Goal: Find specific page/section: Find specific page/section

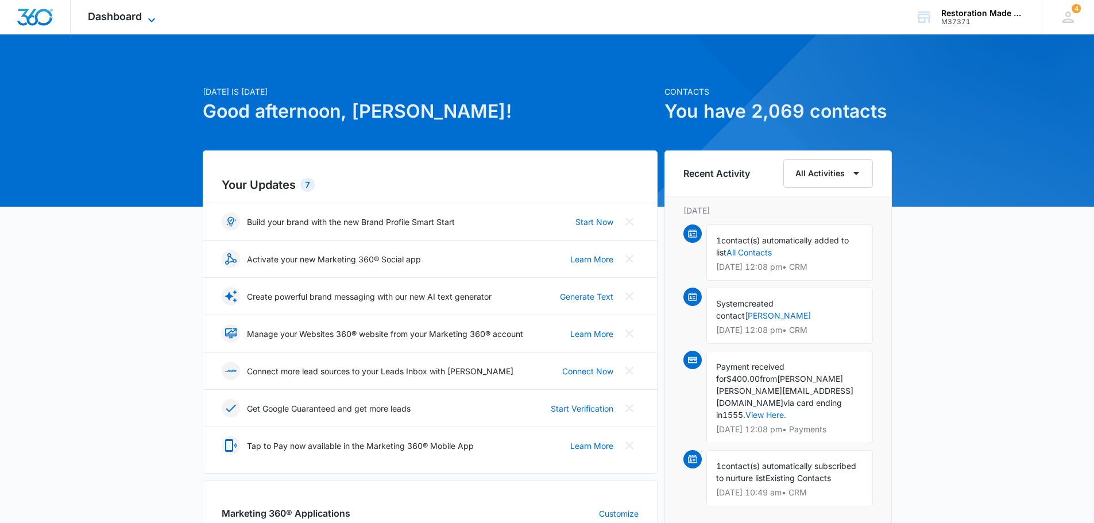
click at [119, 17] on span "Dashboard" at bounding box center [115, 16] width 54 height 12
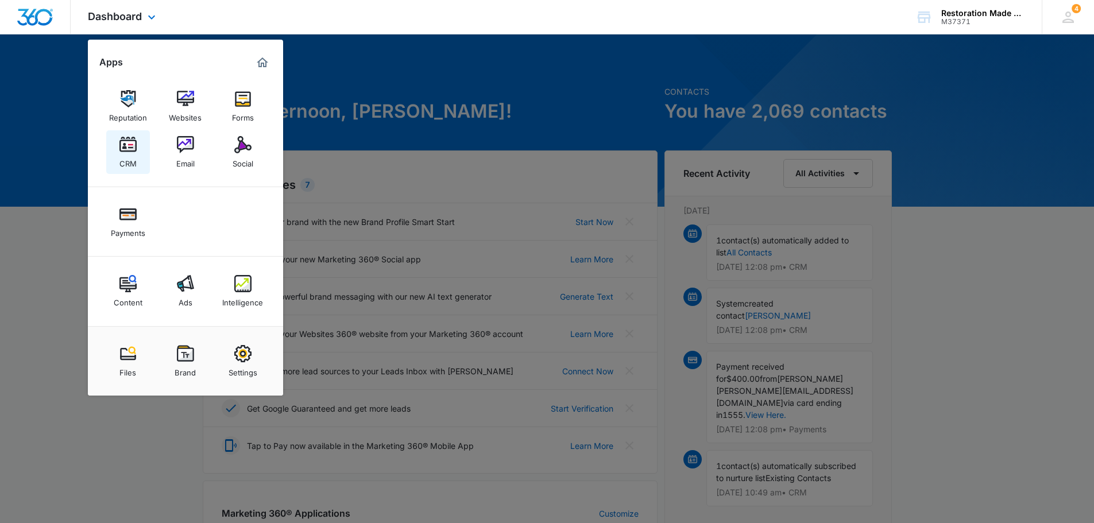
click at [125, 150] on img at bounding box center [127, 144] width 17 height 17
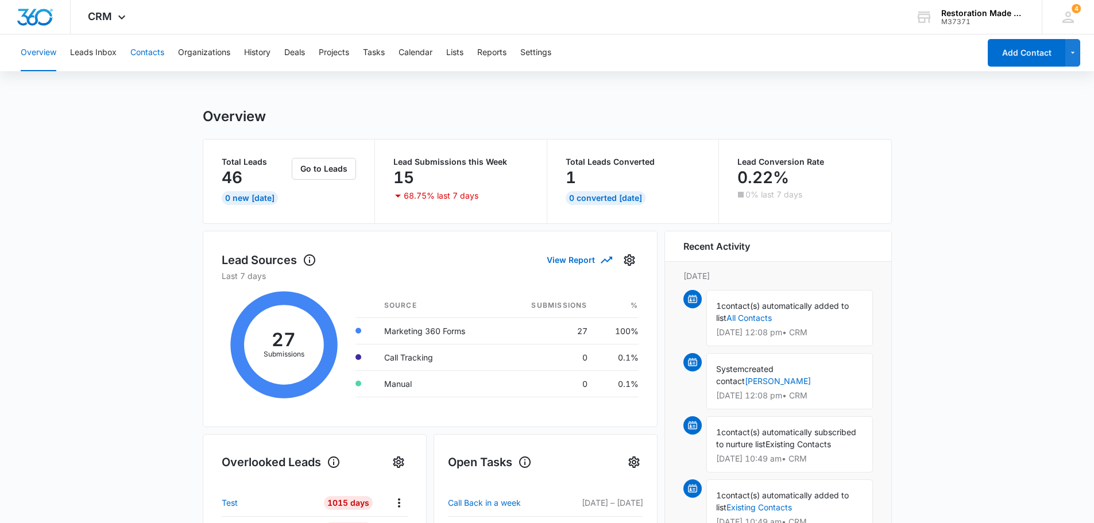
click at [155, 53] on button "Contacts" at bounding box center [147, 52] width 34 height 37
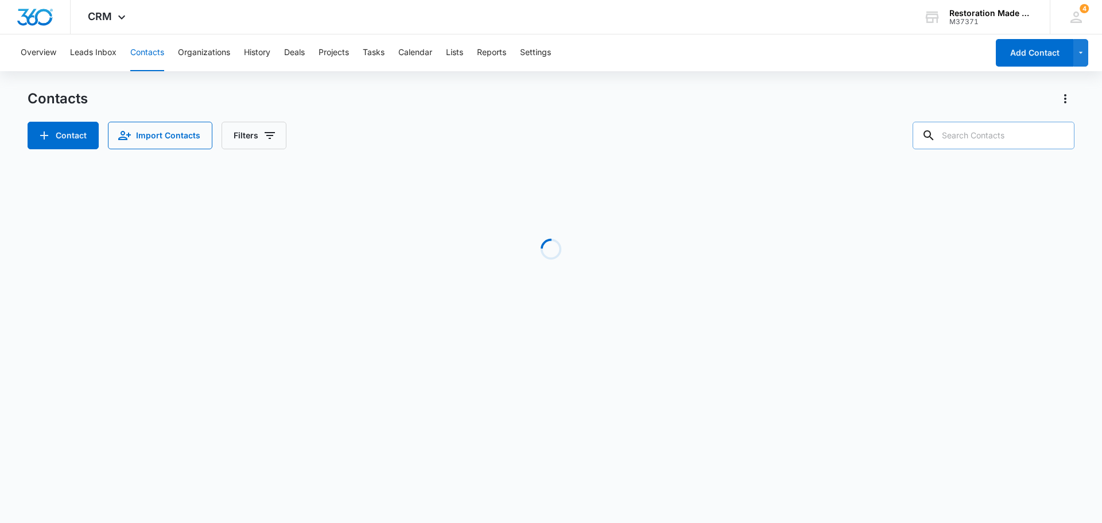
click at [1046, 134] on input "text" at bounding box center [994, 136] width 162 height 28
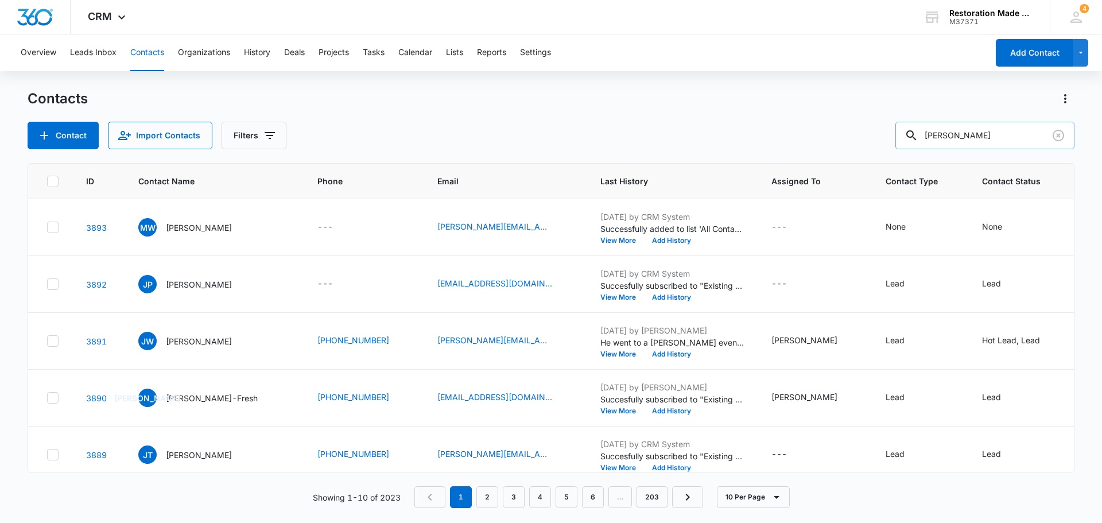
type input "[PERSON_NAME]"
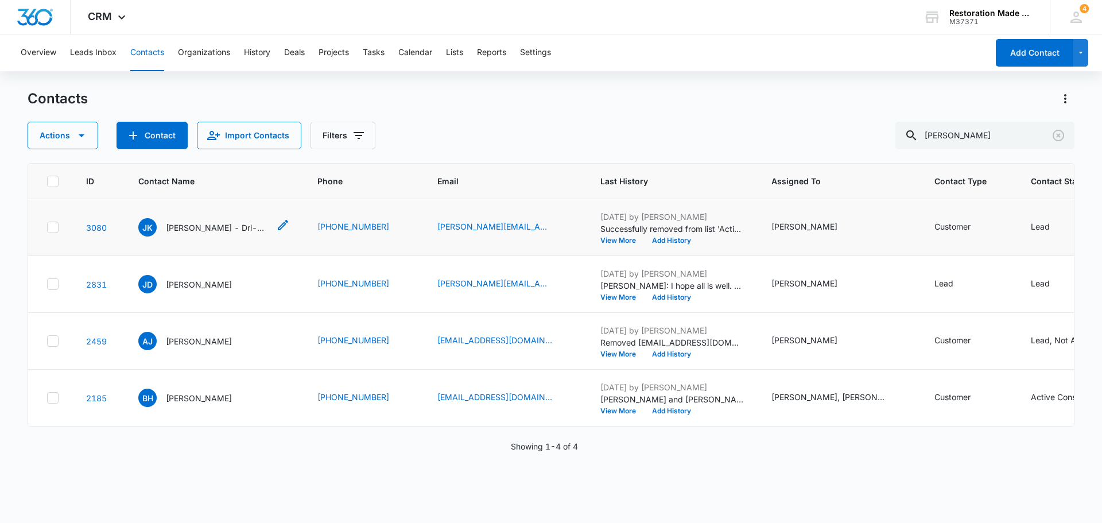
click at [194, 223] on p "[PERSON_NAME] - Dri-Werx -" at bounding box center [217, 228] width 103 height 12
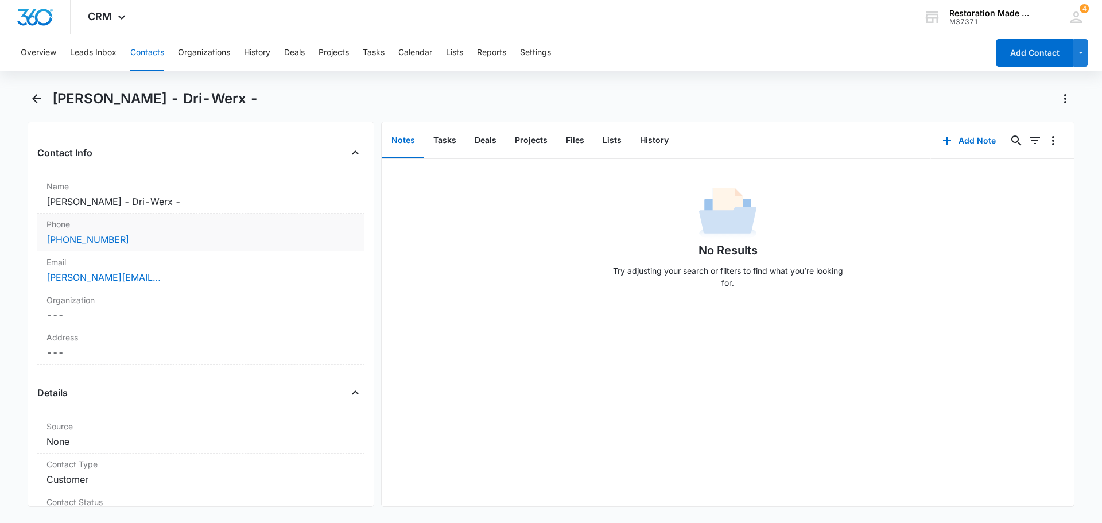
scroll to position [115, 0]
